Goal: Task Accomplishment & Management: Complete application form

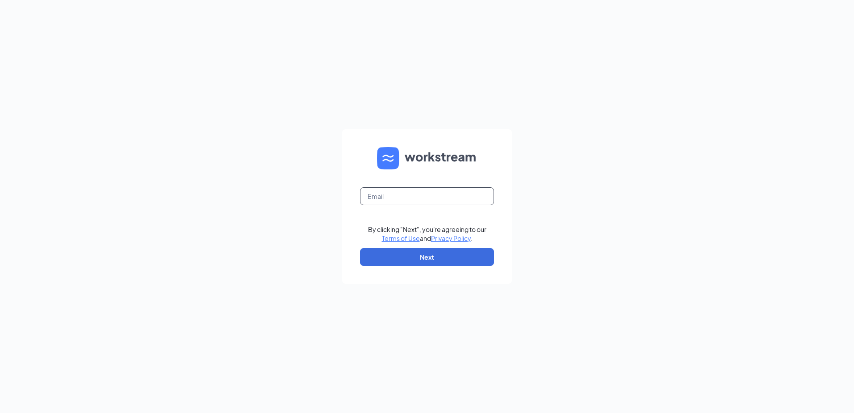
click at [375, 200] on input "text" at bounding box center [427, 196] width 134 height 18
type input "[EMAIL_ADDRESS][DOMAIN_NAME]"
click at [384, 254] on button "Next" at bounding box center [427, 257] width 134 height 18
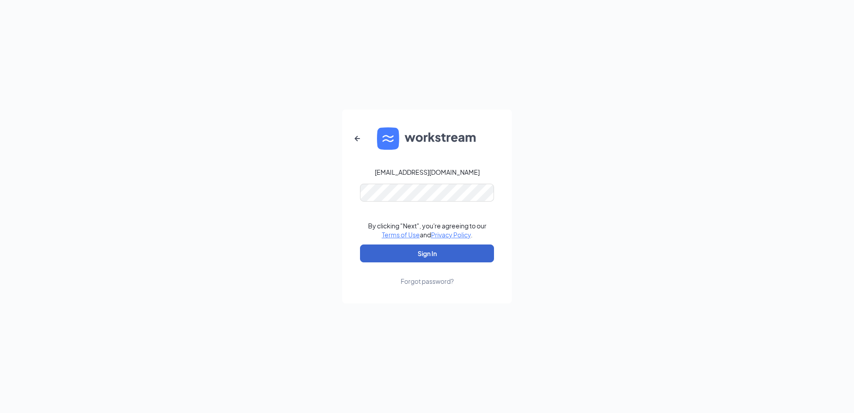
click at [380, 251] on button "Sign In" at bounding box center [427, 253] width 134 height 18
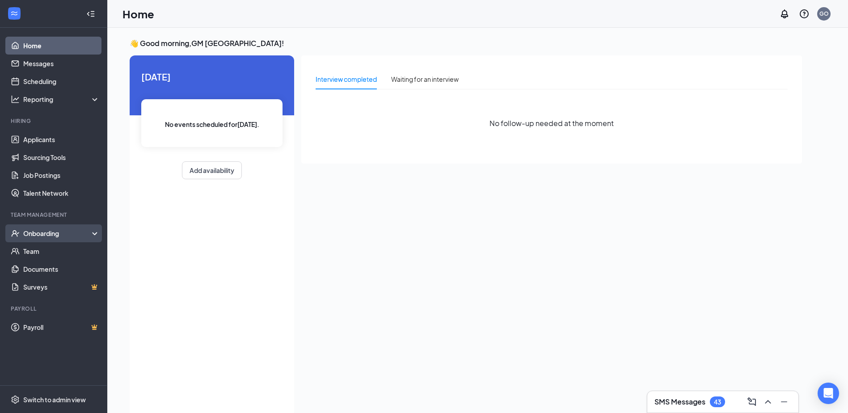
click at [55, 231] on div "Onboarding" at bounding box center [57, 233] width 69 height 9
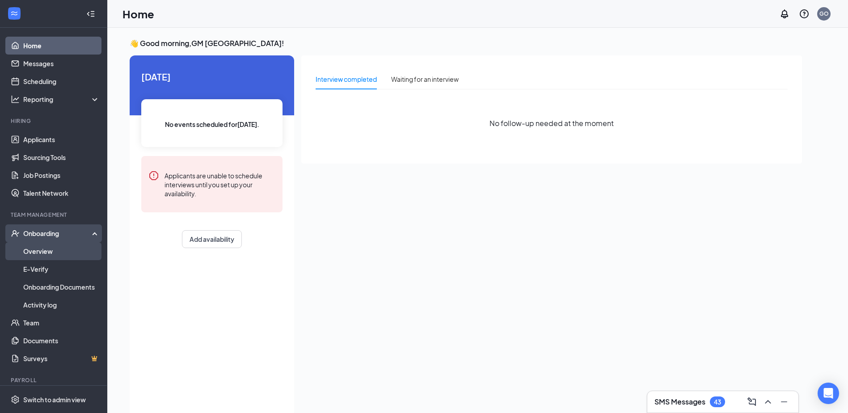
click at [39, 251] on link "Overview" at bounding box center [61, 251] width 76 height 18
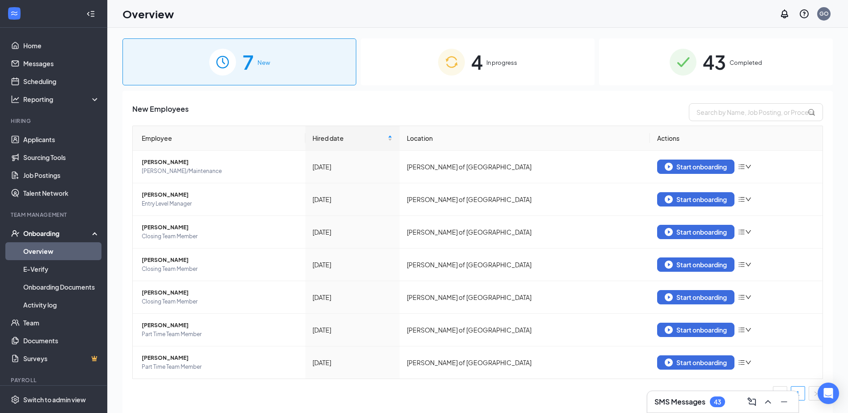
click at [547, 69] on div "4 In progress" at bounding box center [478, 61] width 234 height 47
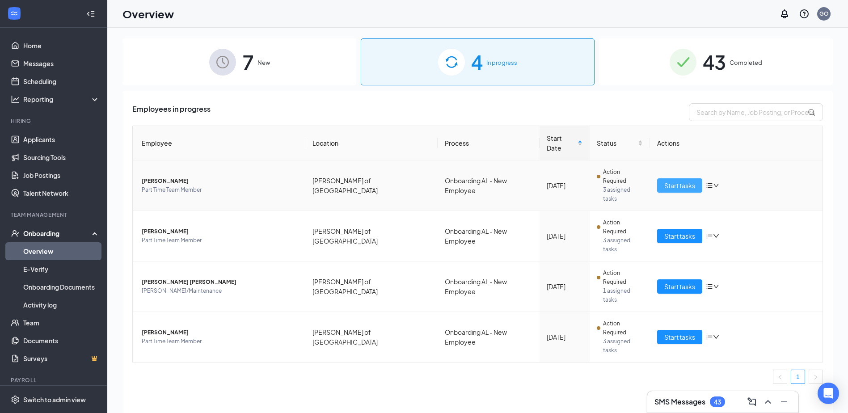
click at [668, 181] on span "Start tasks" at bounding box center [679, 186] width 31 height 10
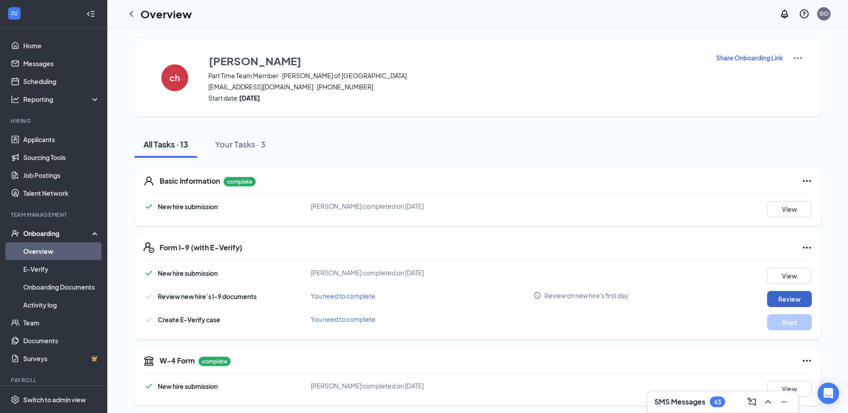
click at [772, 299] on button "Review" at bounding box center [789, 299] width 45 height 16
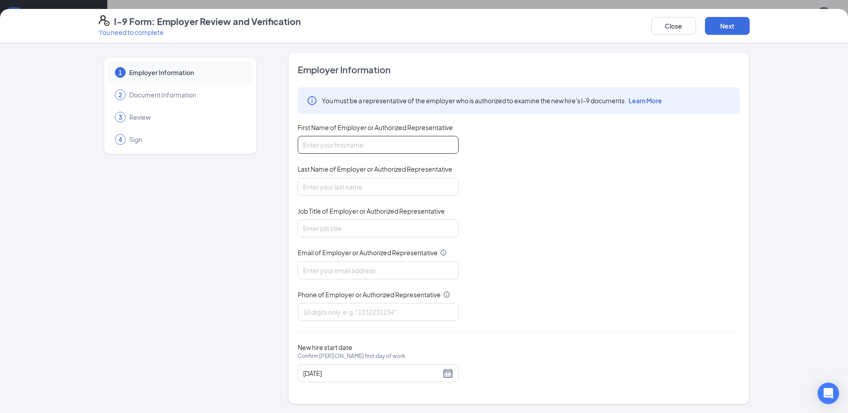
click at [326, 147] on input "First Name of Employer or Authorized Representative" at bounding box center [378, 145] width 161 height 18
type input "[PERSON_NAME]"
type input "[EMAIL_ADDRESS][DOMAIN_NAME]"
type input "6084770068"
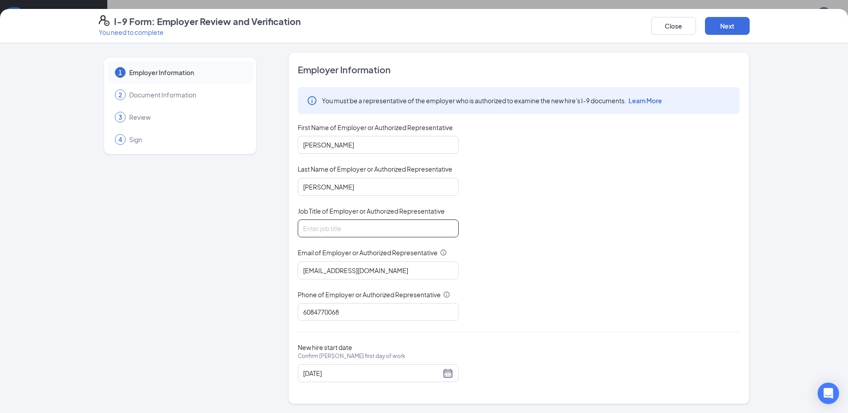
click at [343, 232] on input "Job Title of Employer or Authorized Representative" at bounding box center [378, 228] width 161 height 18
type input "Owner"
click at [725, 23] on button "Next" at bounding box center [727, 26] width 45 height 18
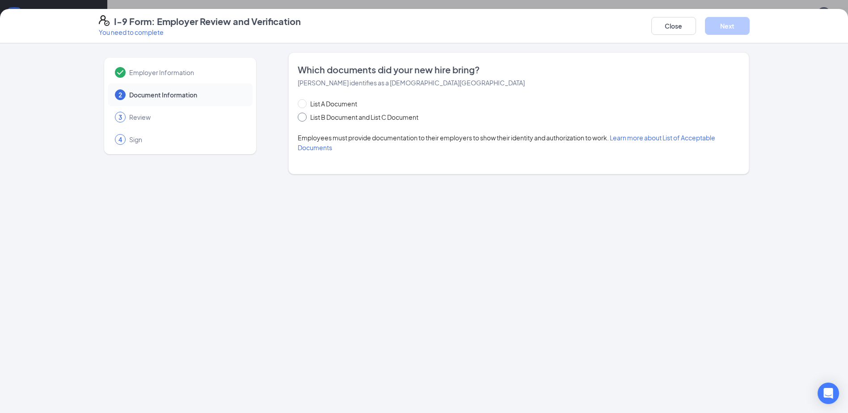
click at [304, 117] on span at bounding box center [302, 117] width 9 height 9
click at [304, 117] on input "List B Document and List C Document" at bounding box center [301, 116] width 6 height 6
radio input "true"
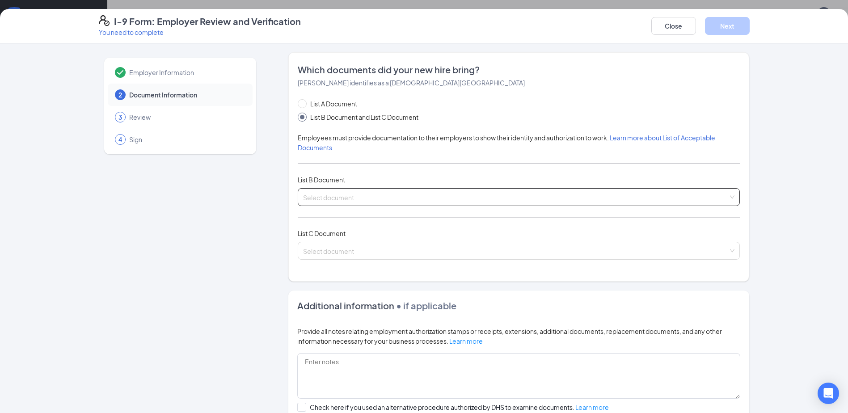
click at [727, 195] on div "Select document" at bounding box center [519, 197] width 442 height 18
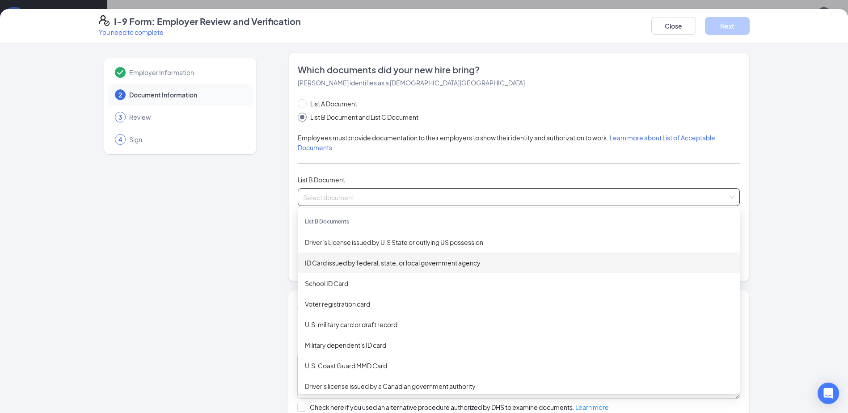
click at [365, 265] on div "ID Card issued by federal, state, or local government agency" at bounding box center [519, 263] width 428 height 10
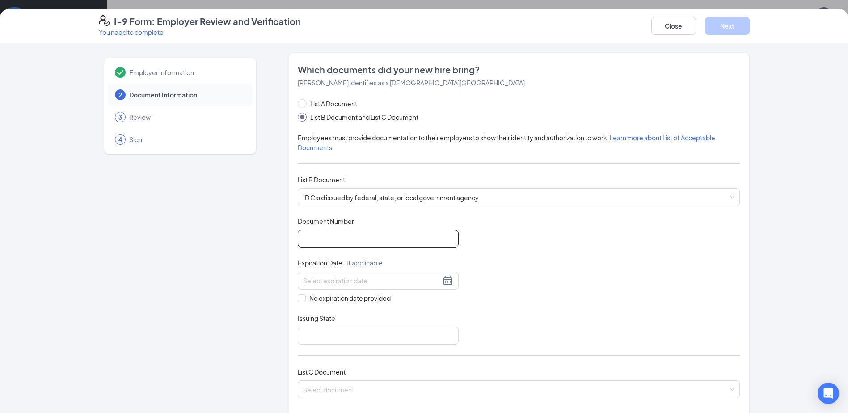
click at [329, 233] on input "Document Number" at bounding box center [378, 239] width 161 height 18
type input "11089733"
click at [337, 285] on input at bounding box center [372, 281] width 138 height 10
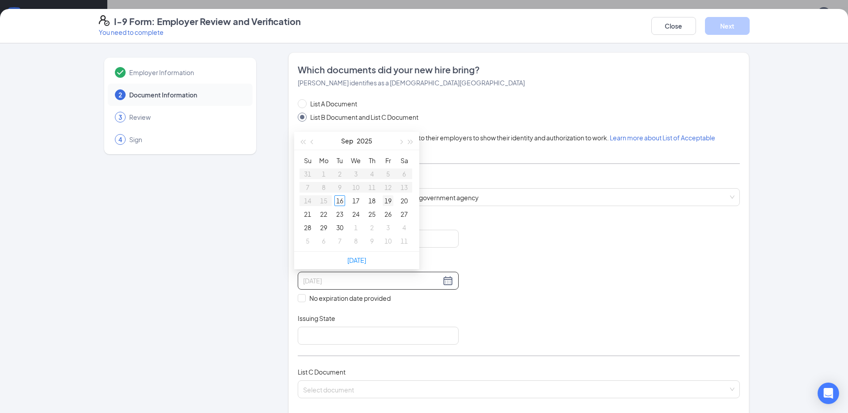
type input "[DATE]"
click at [402, 143] on button "button" at bounding box center [400, 141] width 10 height 18
type input "[DATE]"
click at [389, 185] on div "10" at bounding box center [387, 187] width 11 height 11
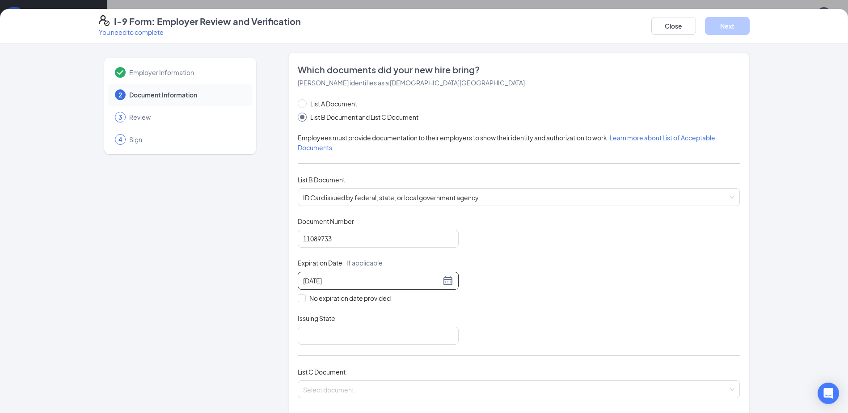
click at [349, 273] on div "[DATE]" at bounding box center [378, 281] width 161 height 18
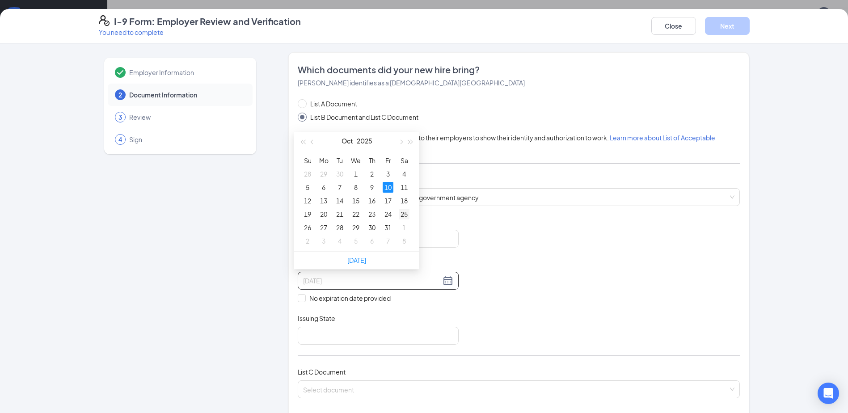
type input "[DATE]"
click at [403, 213] on div "25" at bounding box center [404, 214] width 11 height 11
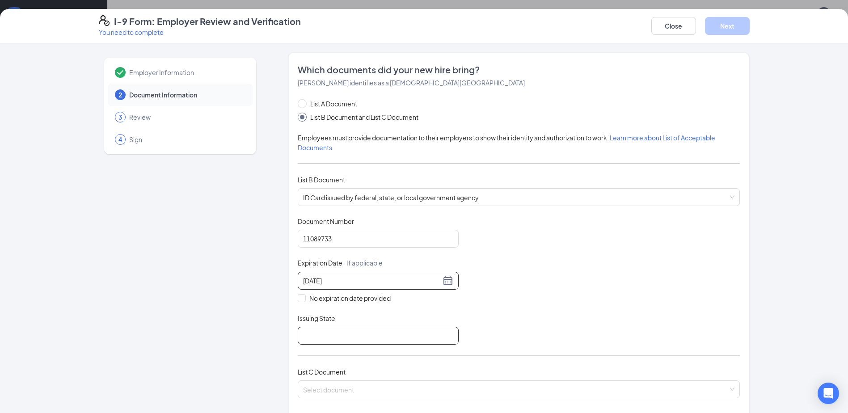
click at [320, 335] on input "Issuing State" at bounding box center [378, 336] width 161 height 18
type input "[US_STATE]"
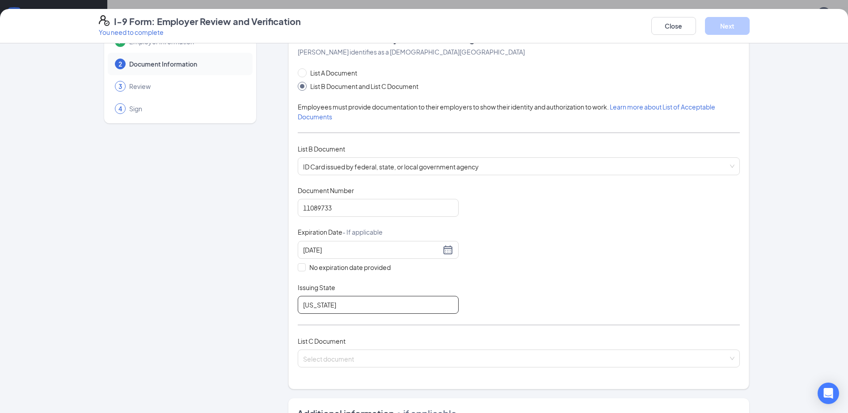
scroll to position [89, 0]
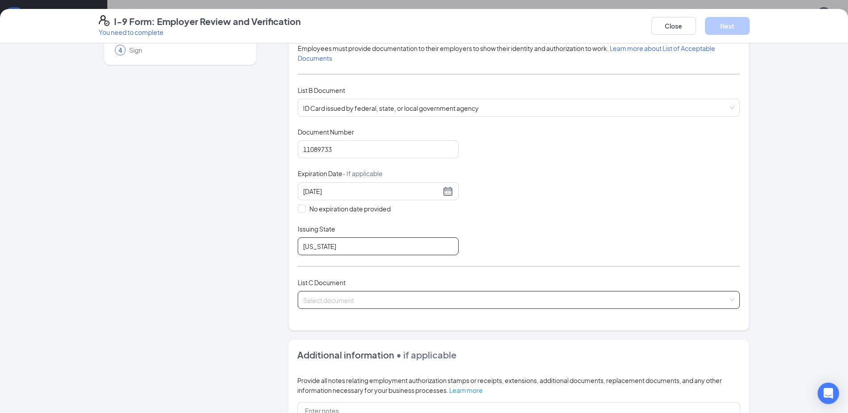
click at [730, 299] on div "Select document" at bounding box center [519, 300] width 442 height 18
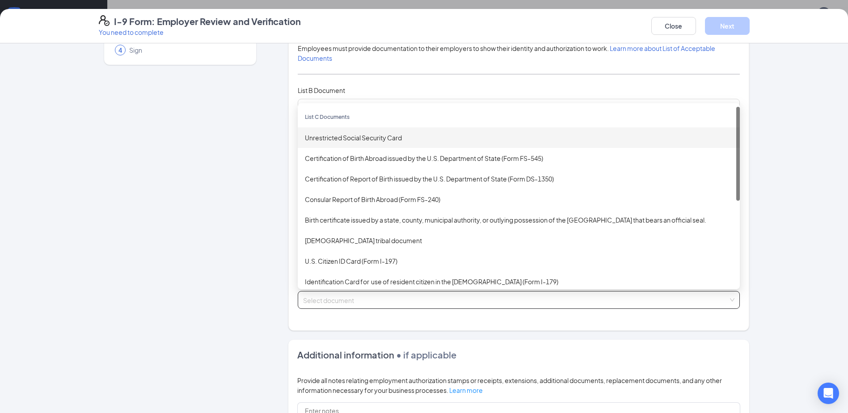
click at [362, 137] on div "Unrestricted Social Security Card" at bounding box center [519, 138] width 428 height 10
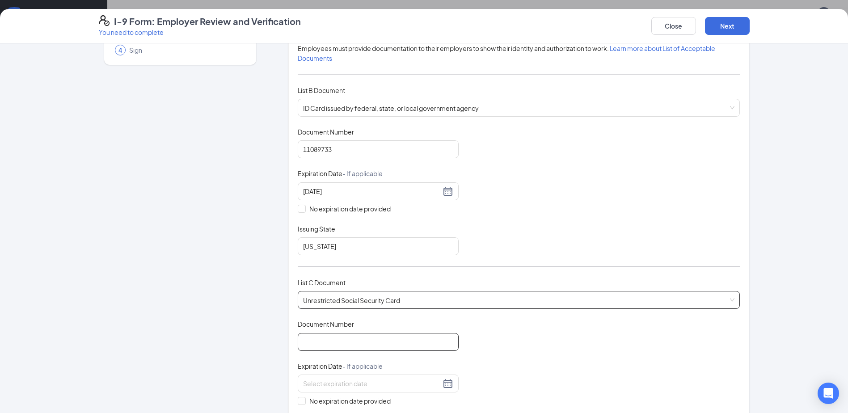
click at [319, 338] on input "Document Number" at bounding box center [378, 342] width 161 height 18
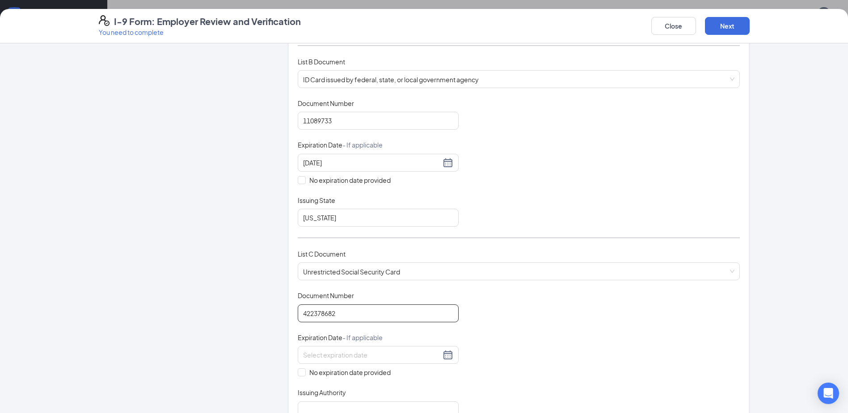
scroll to position [223, 0]
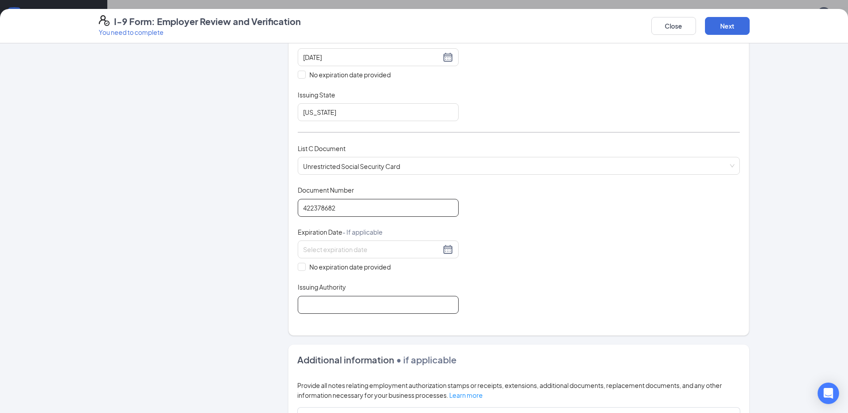
type input "422378682"
click at [336, 299] on input "Issuing Authority" at bounding box center [378, 305] width 161 height 18
type input "Social Security Administration"
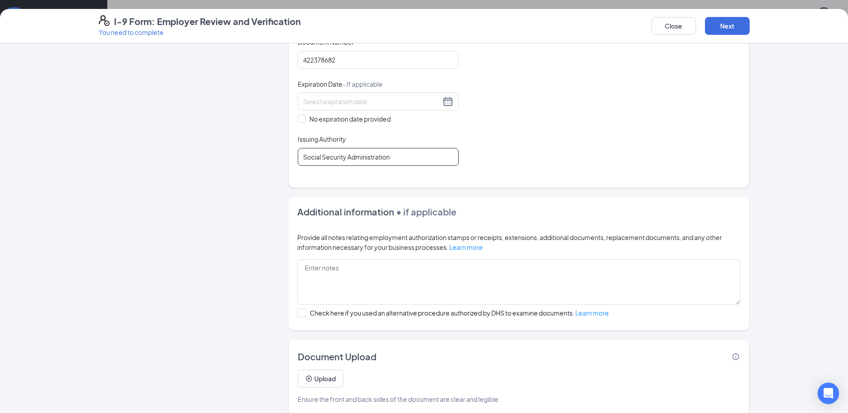
scroll to position [382, 0]
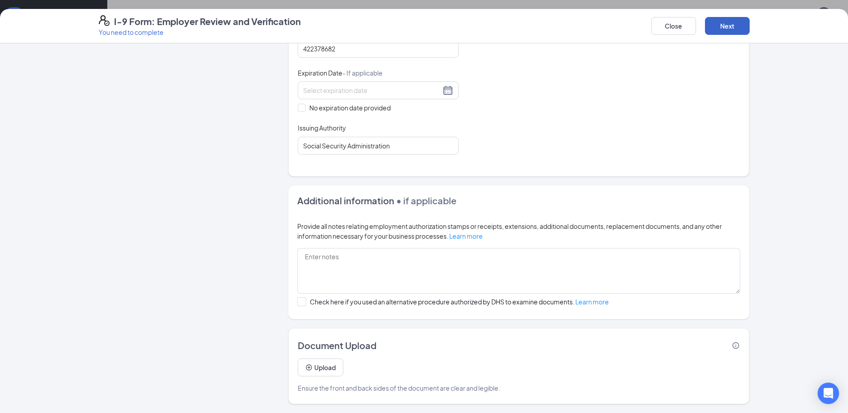
click at [719, 23] on button "Next" at bounding box center [727, 26] width 45 height 18
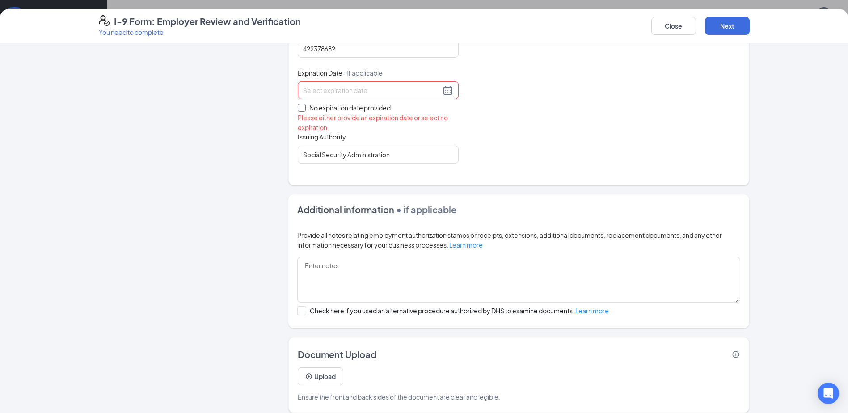
click at [300, 107] on input "No expiration date provided" at bounding box center [301, 107] width 6 height 6
checkbox input "true"
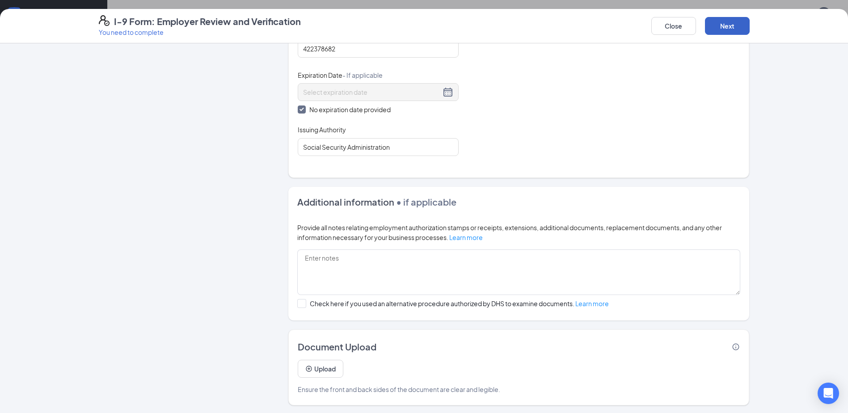
click at [743, 29] on button "Next" at bounding box center [727, 26] width 45 height 18
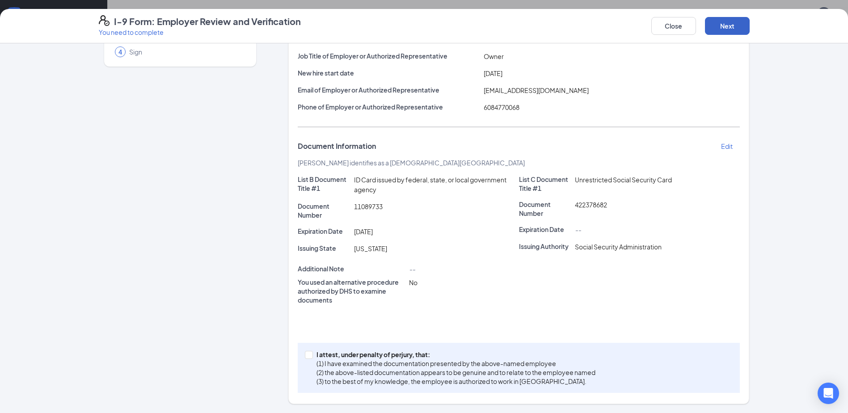
scroll to position [88, 0]
click at [309, 354] on span at bounding box center [309, 355] width 8 height 8
click at [309, 354] on input "I attest, under penalty of [PERSON_NAME], that: (1) I have examined the documen…" at bounding box center [308, 354] width 6 height 6
checkbox input "true"
click at [732, 33] on button "Next" at bounding box center [727, 26] width 45 height 18
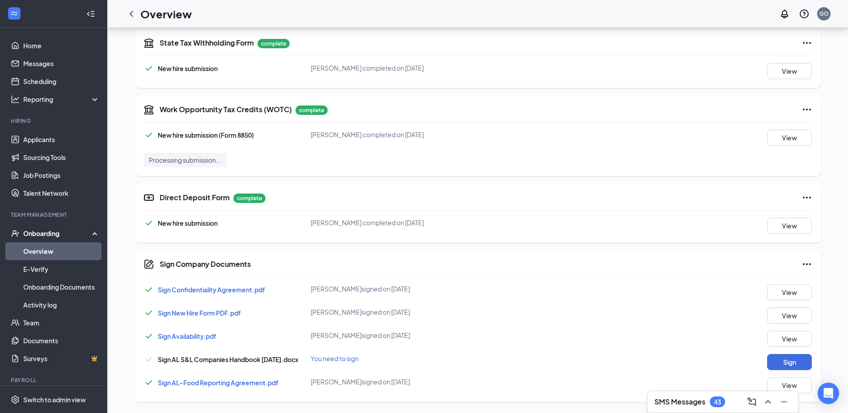
scroll to position [92, 0]
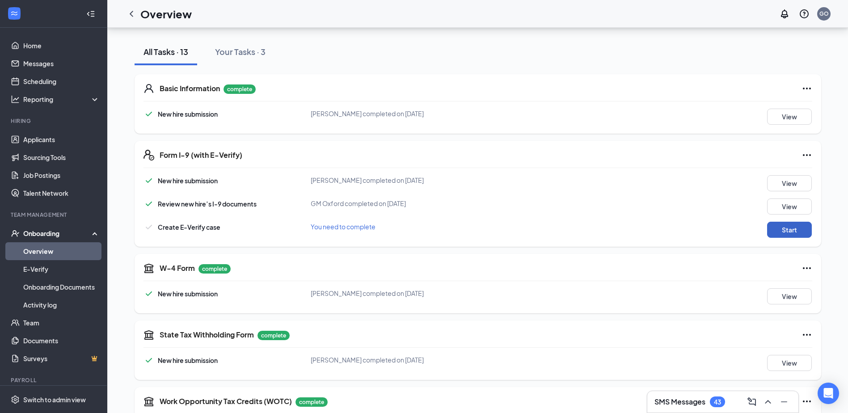
click at [800, 227] on button "Start" at bounding box center [789, 230] width 45 height 16
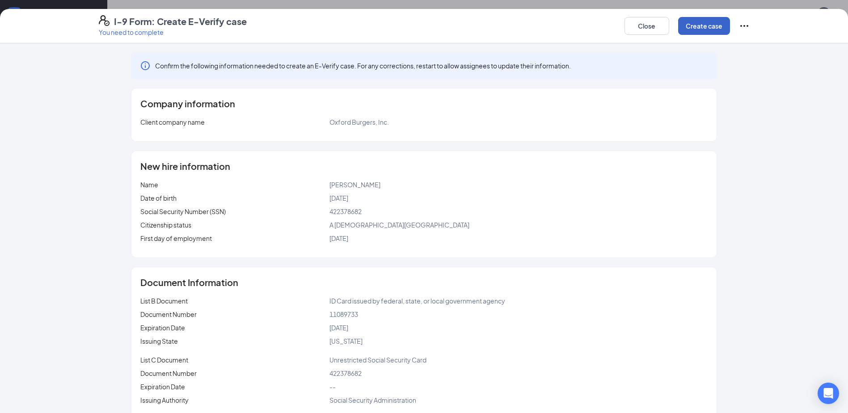
click at [710, 25] on button "Create case" at bounding box center [704, 26] width 52 height 18
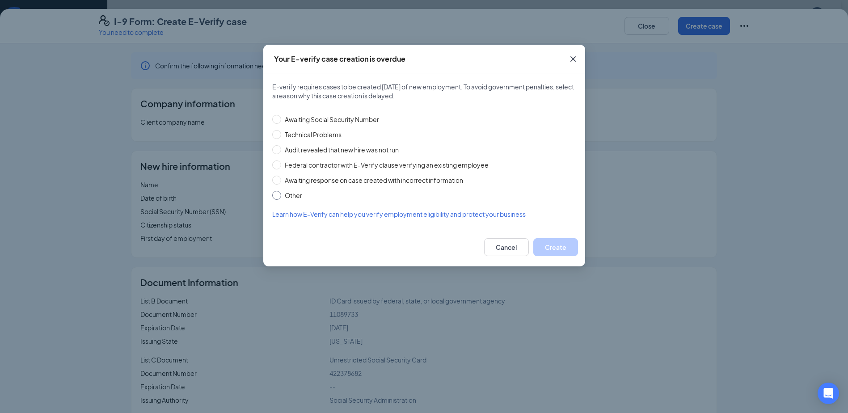
click at [277, 193] on input "Other" at bounding box center [276, 195] width 9 height 9
radio input "true"
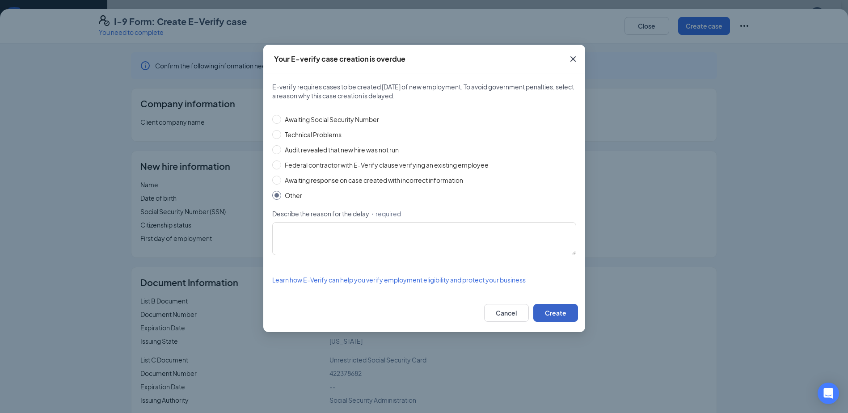
click at [542, 310] on button "Create" at bounding box center [555, 313] width 45 height 18
click at [293, 223] on textarea "Describe the reason for the delay ・required" at bounding box center [424, 238] width 304 height 33
type textarea "waiting on new ID"
click at [559, 313] on button "Create" at bounding box center [555, 313] width 45 height 18
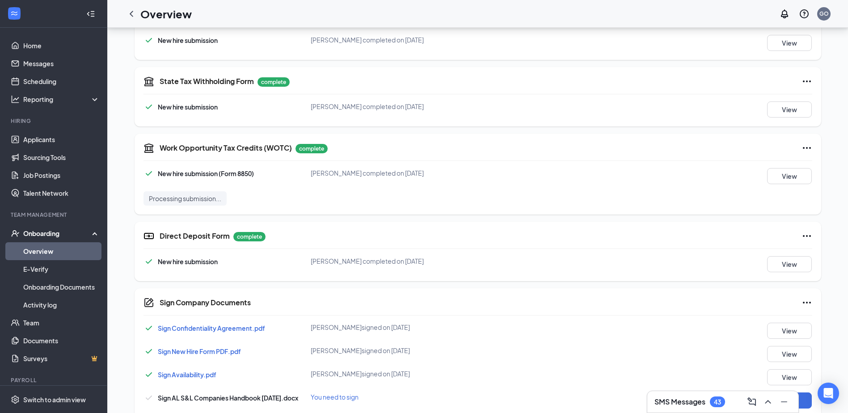
scroll to position [437, 0]
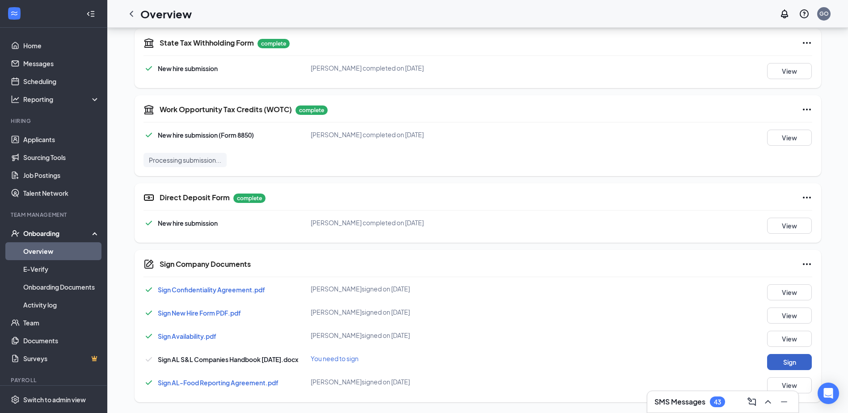
click at [795, 365] on button "Sign" at bounding box center [789, 362] width 45 height 16
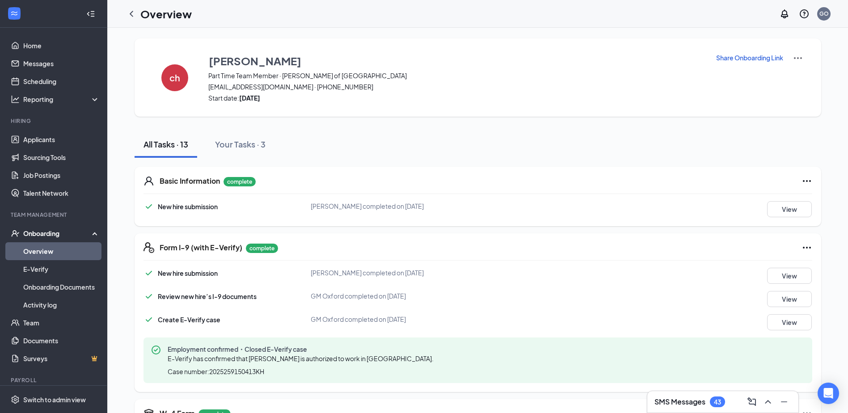
scroll to position [441, 0]
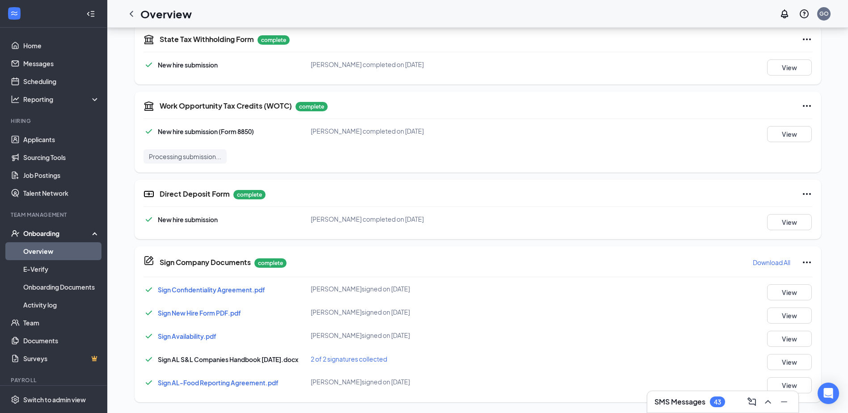
click at [50, 231] on div "Onboarding" at bounding box center [57, 233] width 69 height 9
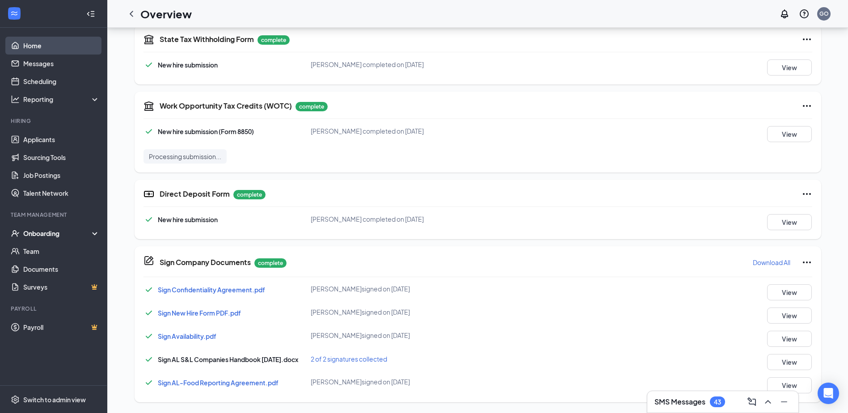
click at [34, 43] on link "Home" at bounding box center [61, 46] width 76 height 18
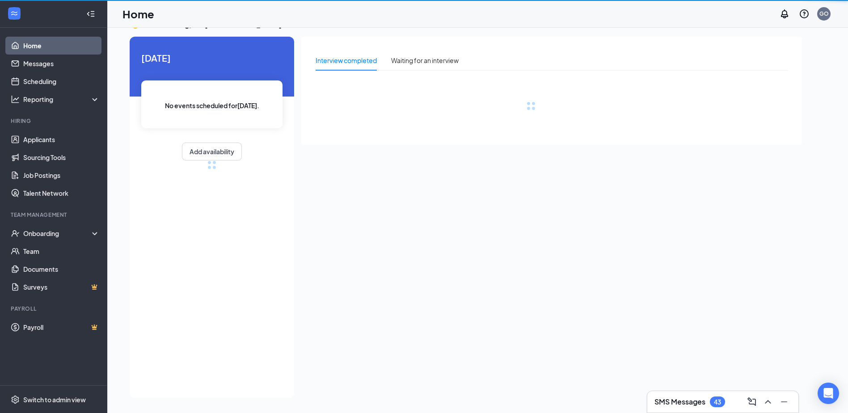
scroll to position [19, 0]
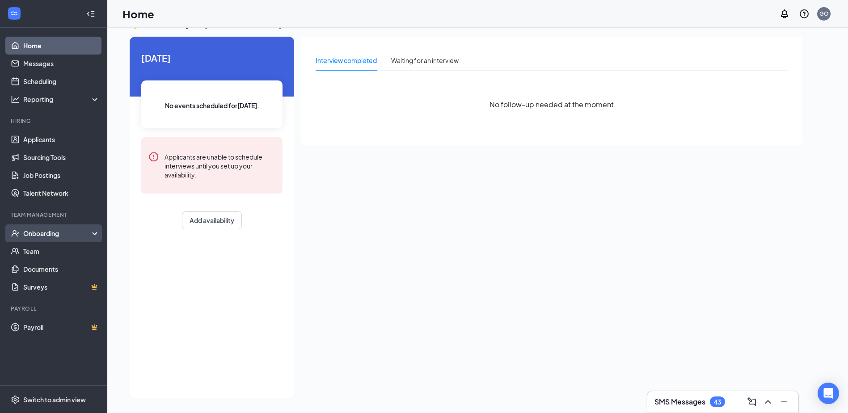
click at [43, 238] on div "Onboarding" at bounding box center [57, 233] width 69 height 9
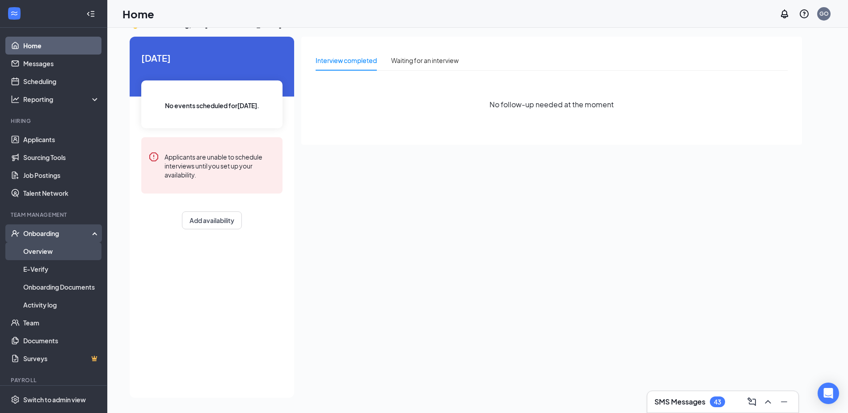
click at [52, 250] on link "Overview" at bounding box center [61, 251] width 76 height 18
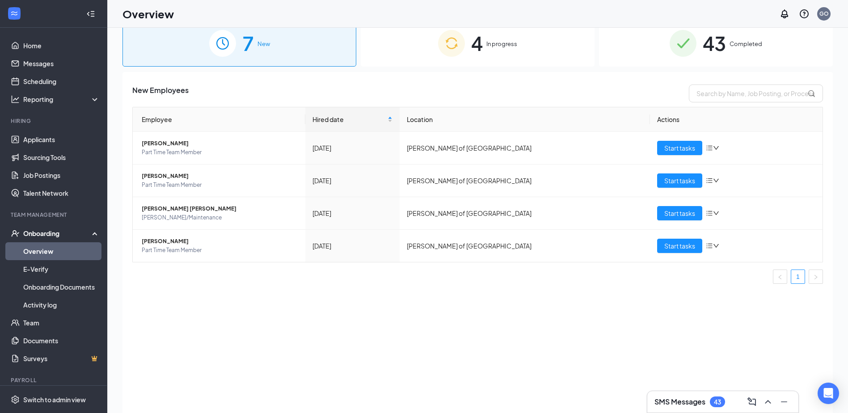
click at [650, 58] on div "43 Completed" at bounding box center [716, 43] width 234 height 47
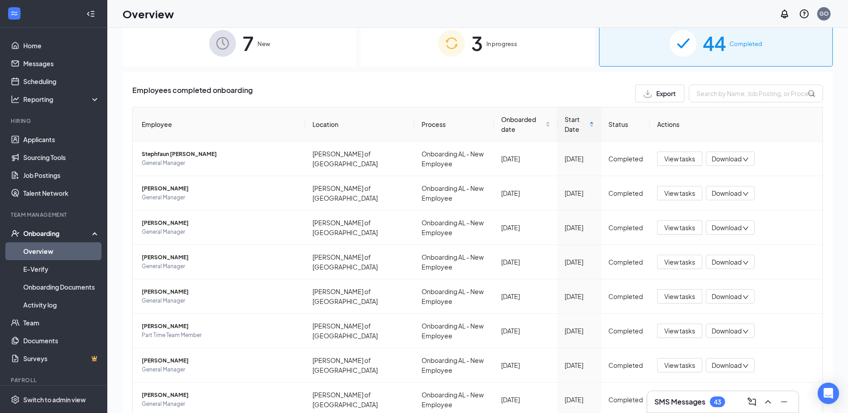
click at [421, 47] on div "3 In progress" at bounding box center [478, 43] width 234 height 47
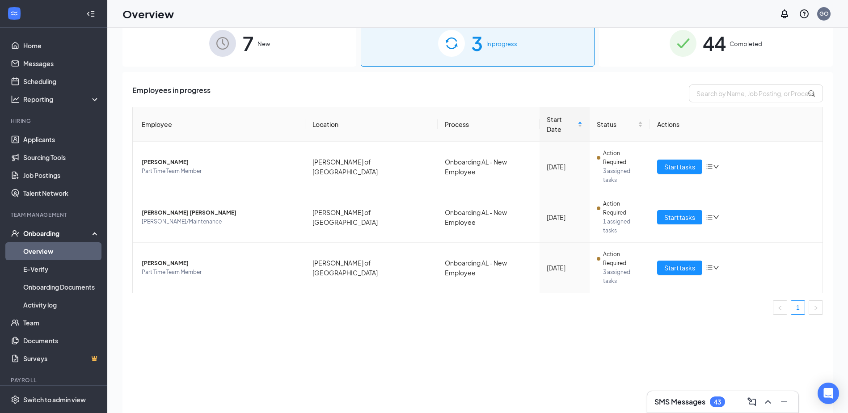
click at [645, 53] on div "44 Completed" at bounding box center [716, 43] width 234 height 47
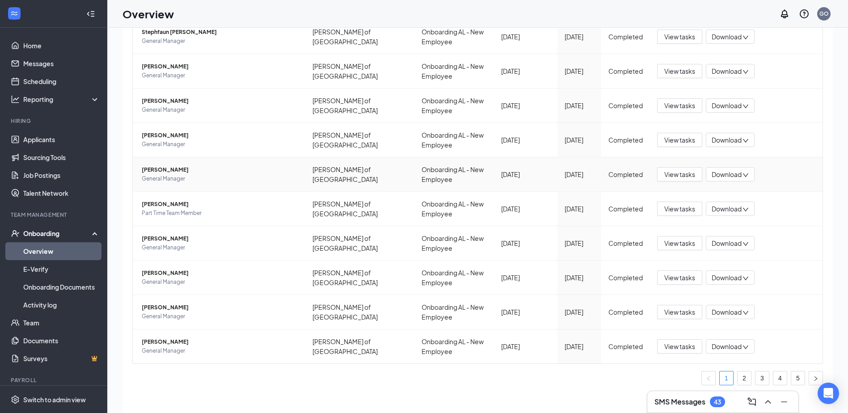
scroll to position [122, 0]
click at [741, 378] on link "2" at bounding box center [743, 377] width 13 height 13
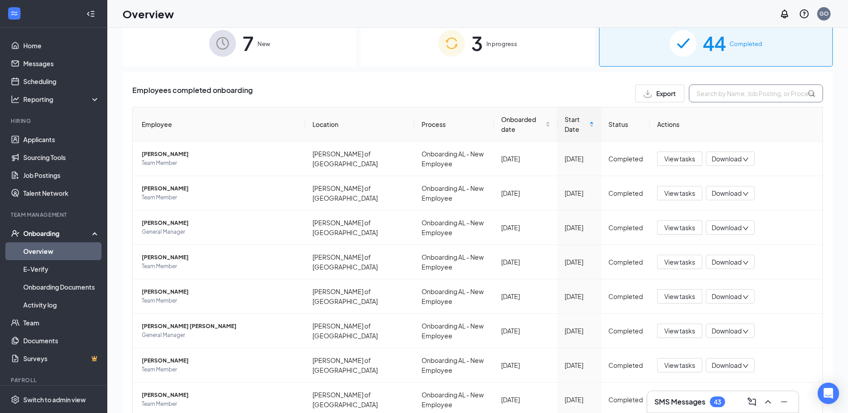
click at [700, 98] on input "text" at bounding box center [756, 93] width 134 height 18
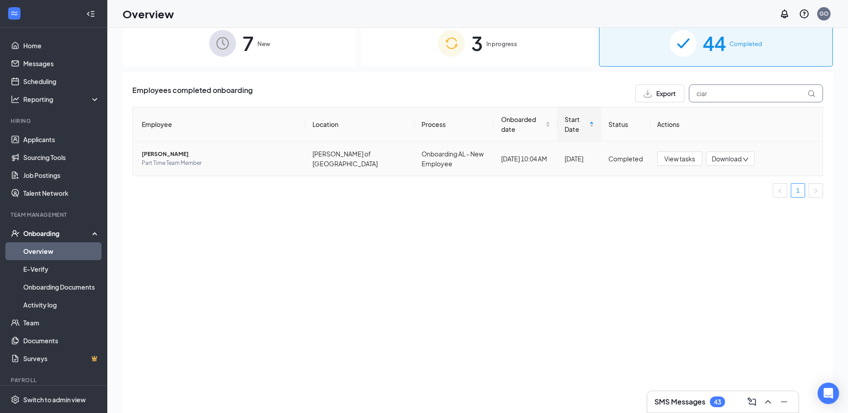
type input "ciar"
click at [176, 155] on span "[PERSON_NAME]" at bounding box center [220, 154] width 156 height 9
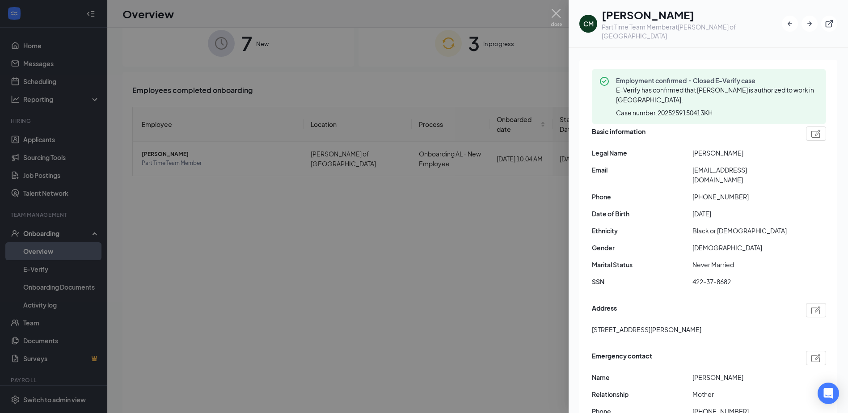
scroll to position [45, 0]
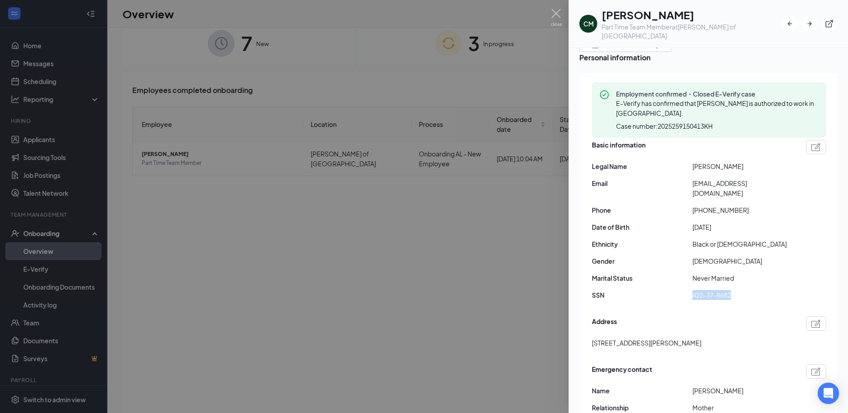
drag, startPoint x: 691, startPoint y: 279, endPoint x: 733, endPoint y: 277, distance: 41.6
click at [733, 290] on div "SSN 422-37-8682" at bounding box center [709, 295] width 234 height 10
copy div "422-37-8682"
drag, startPoint x: 692, startPoint y: 176, endPoint x: 775, endPoint y: 176, distance: 83.1
click at [775, 178] on span "[EMAIL_ADDRESS][DOMAIN_NAME]" at bounding box center [742, 188] width 101 height 20
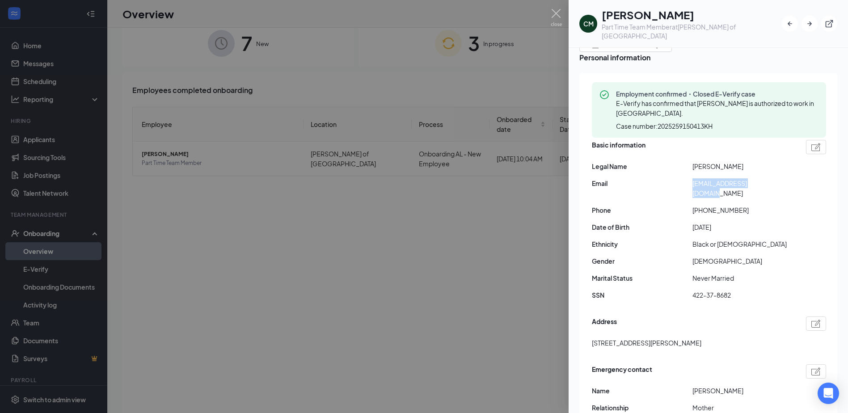
copy span "[EMAIL_ADDRESS][DOMAIN_NAME]"
drag, startPoint x: 697, startPoint y: 194, endPoint x: 746, endPoint y: 198, distance: 49.3
click at [746, 205] on span "[PHONE_NUMBER]" at bounding box center [742, 210] width 101 height 10
copy span "12565305315"
